Goal: Information Seeking & Learning: Learn about a topic

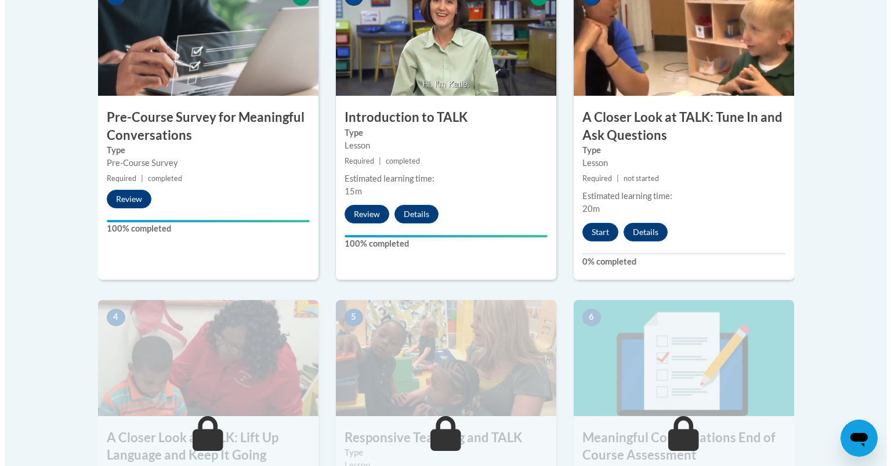
scroll to position [458, 0]
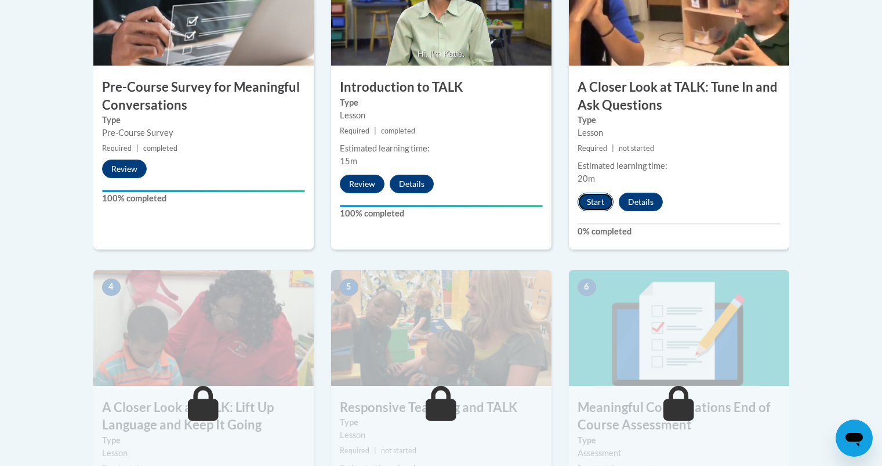
click at [589, 201] on button "Start" at bounding box center [596, 202] width 36 height 19
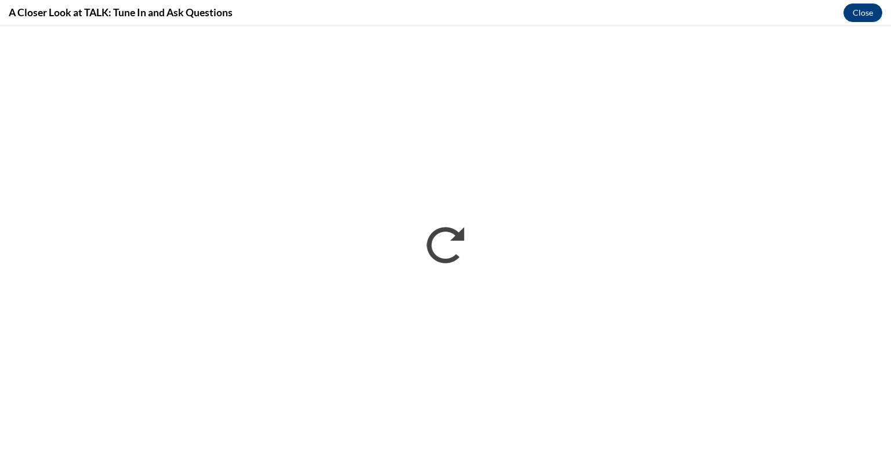
scroll to position [0, 0]
